Goal: Task Accomplishment & Management: Use online tool/utility

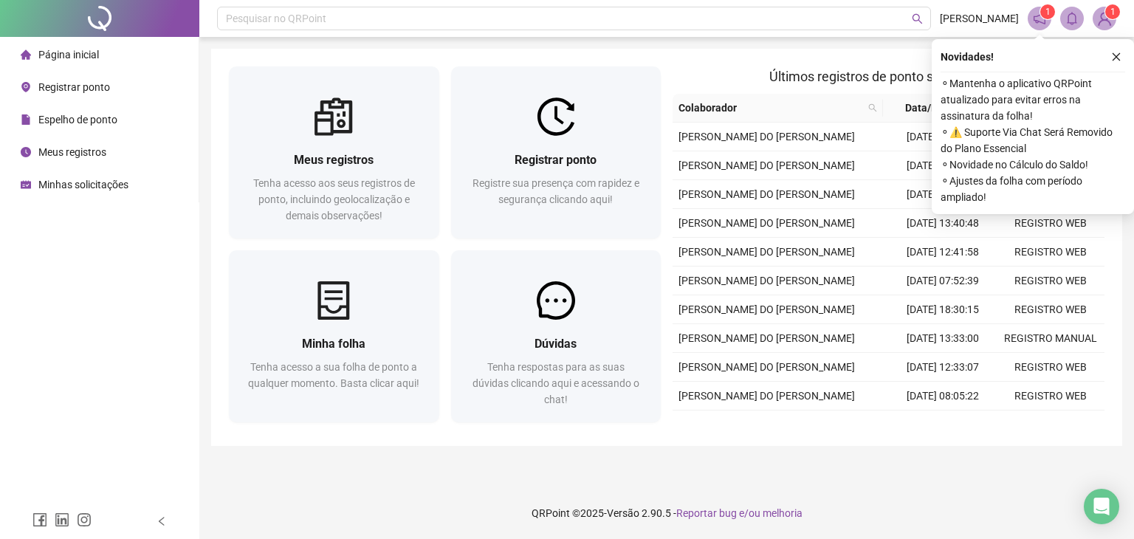
click at [539, 192] on span "Registre sua presença com rapidez e segurança clicando aqui!" at bounding box center [555, 191] width 167 height 28
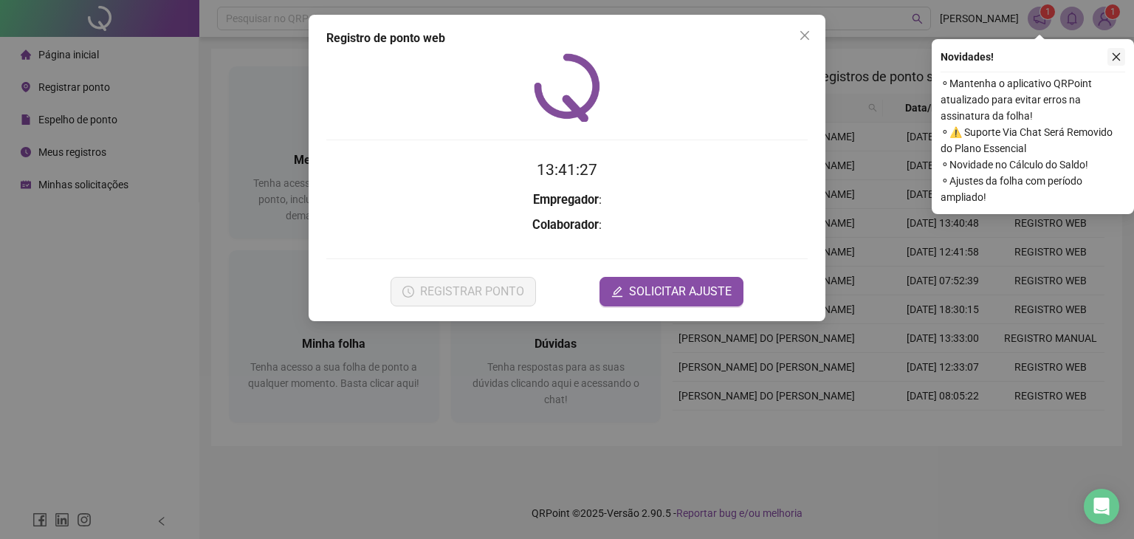
click at [1111, 59] on icon "close" at bounding box center [1116, 57] width 10 height 10
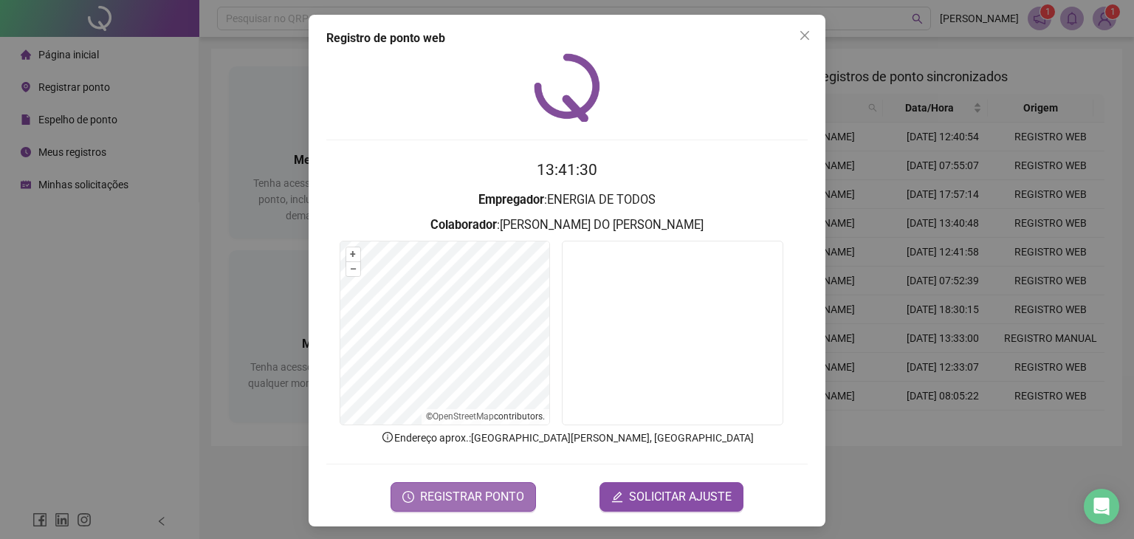
click at [483, 498] on span "REGISTRAR PONTO" at bounding box center [472, 497] width 104 height 18
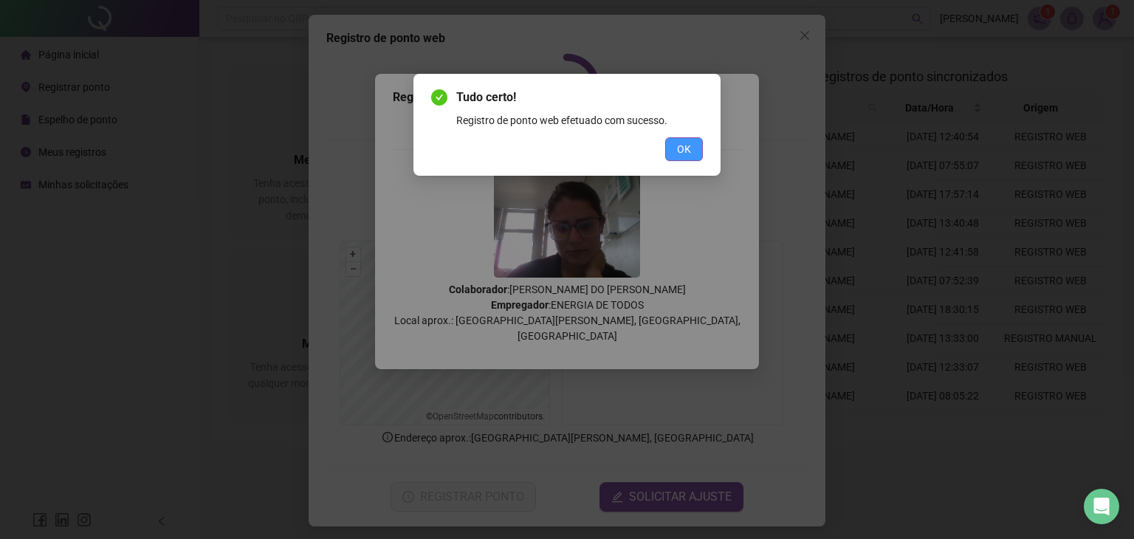
click at [677, 155] on span "OK" at bounding box center [684, 149] width 14 height 16
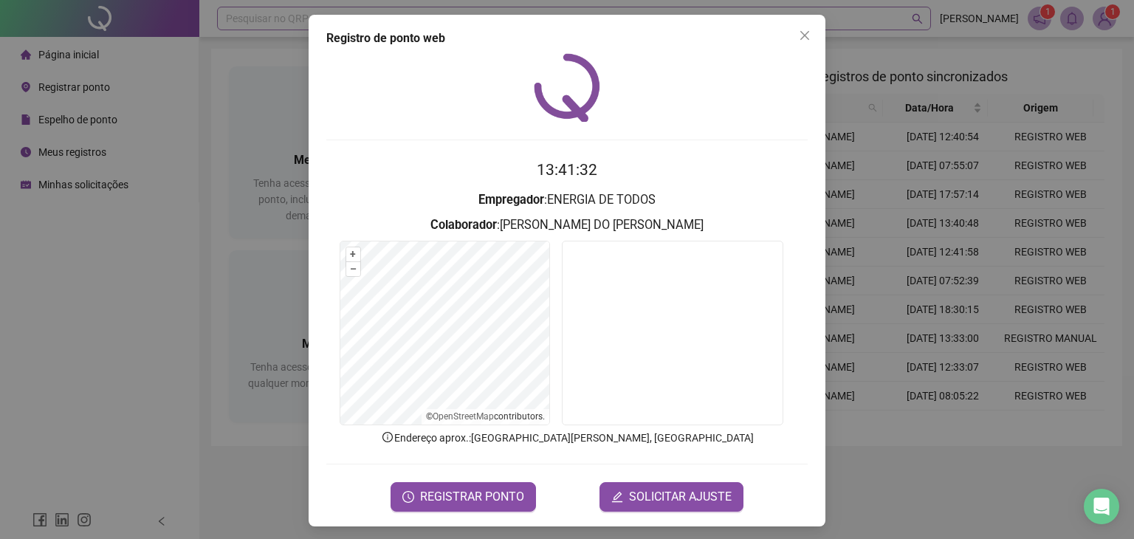
click at [802, 28] on button "Close" at bounding box center [805, 36] width 24 height 24
